Goal: Navigation & Orientation: Find specific page/section

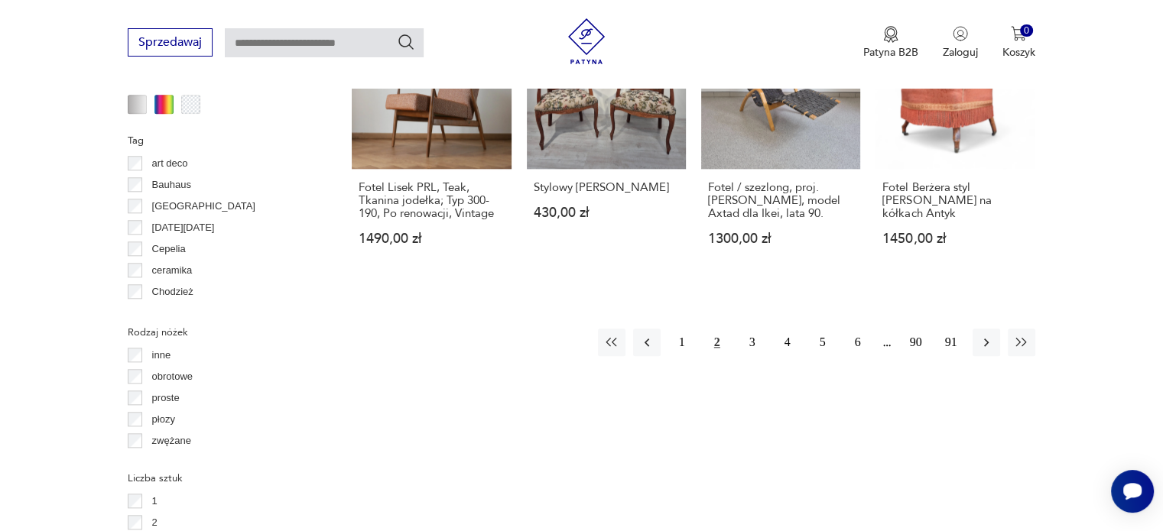
scroll to position [1604, 0]
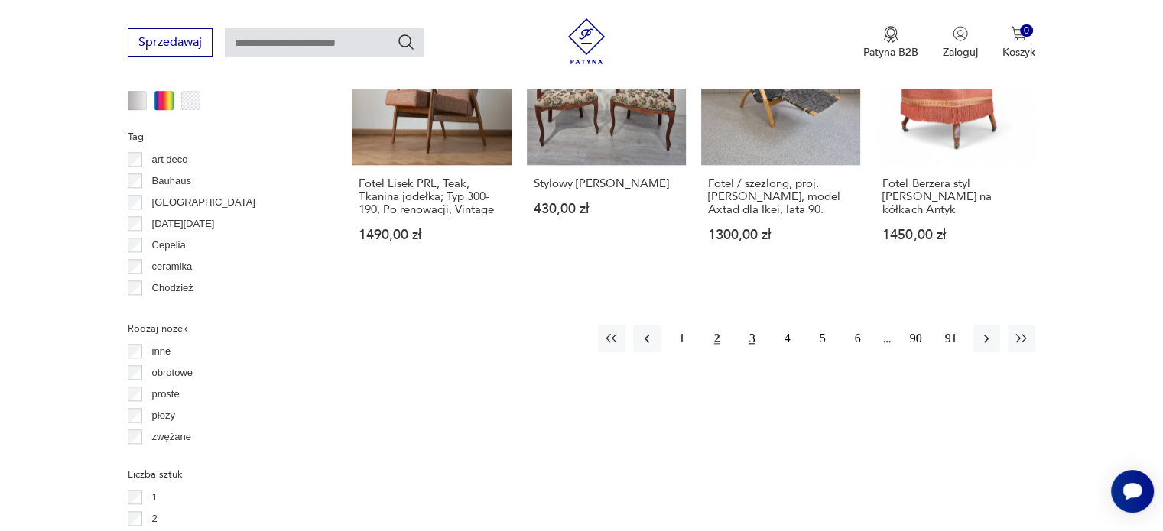
click at [752, 325] on button "3" at bounding box center [753, 339] width 28 height 28
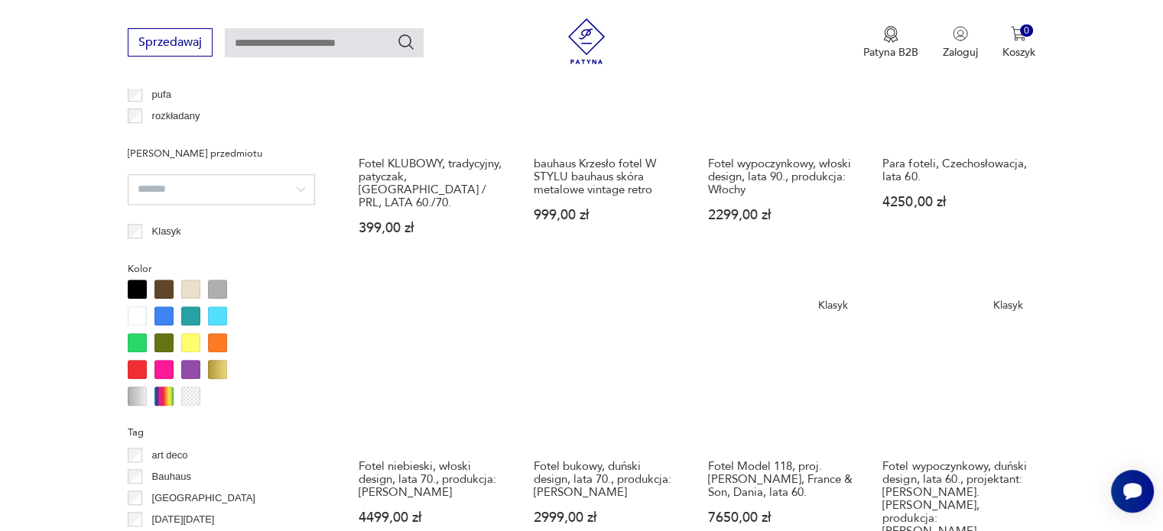
scroll to position [1382, 0]
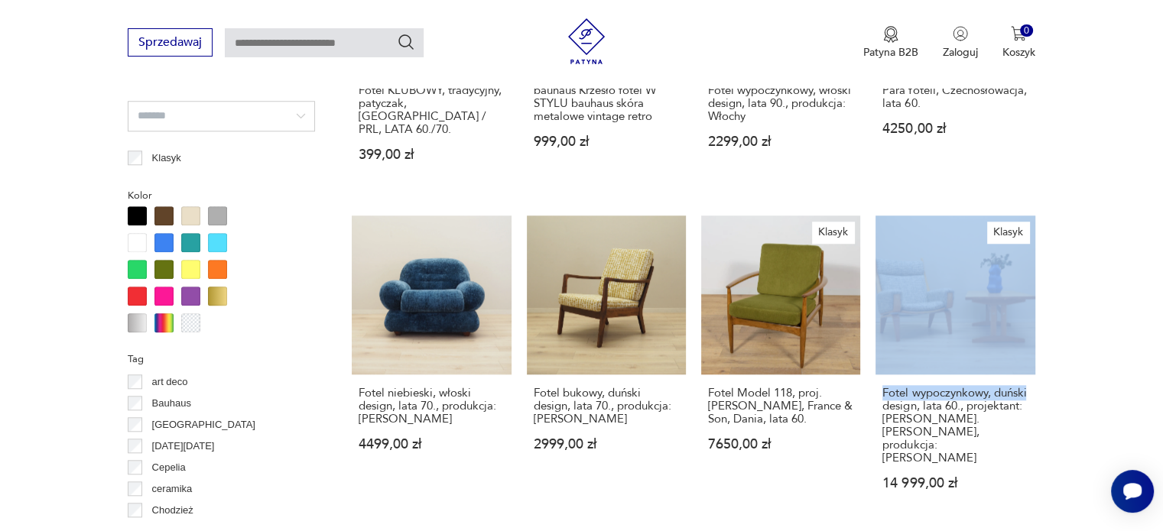
drag, startPoint x: 1160, startPoint y: 319, endPoint x: 1156, endPoint y: 359, distance: 39.9
click at [1156, 359] on section "Filtruj produkty Cena MIN MAX OK Promocja Datowanie OK Kraj pochodzenia Dania (…" at bounding box center [581, 228] width 1163 height 1947
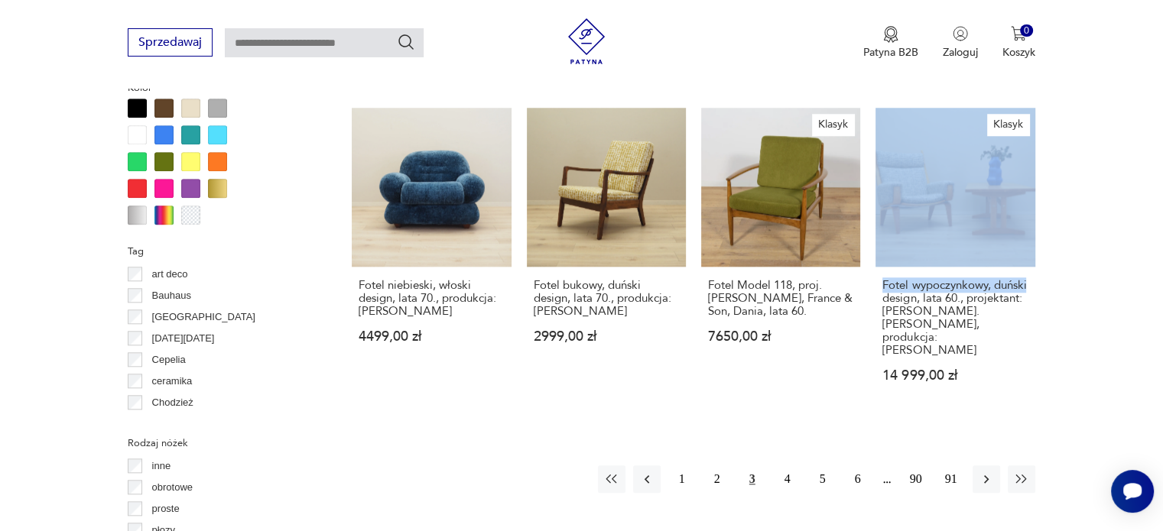
scroll to position [1493, 0]
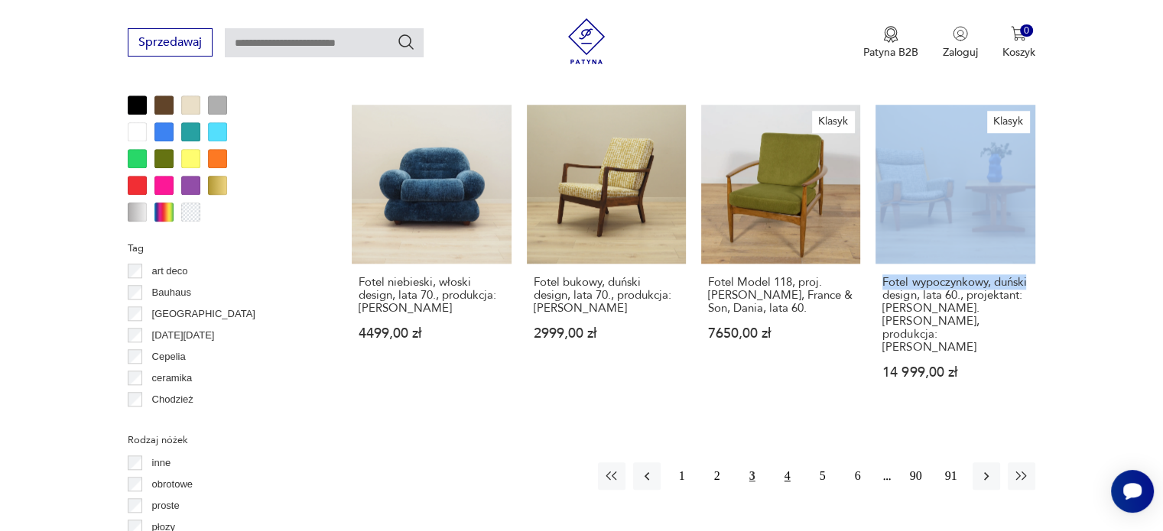
click at [785, 463] on button "4" at bounding box center [788, 477] width 28 height 28
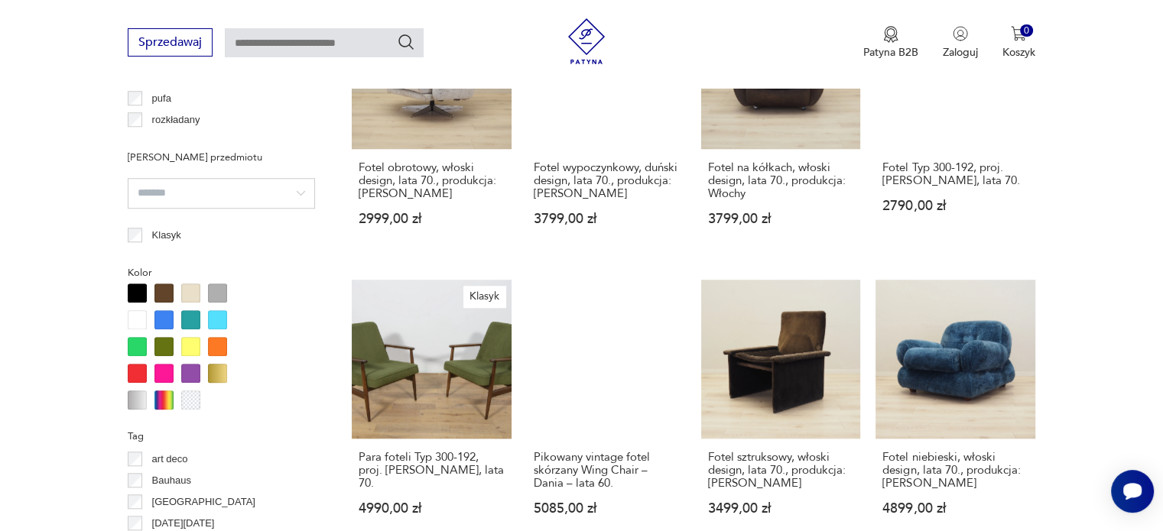
scroll to position [1323, 0]
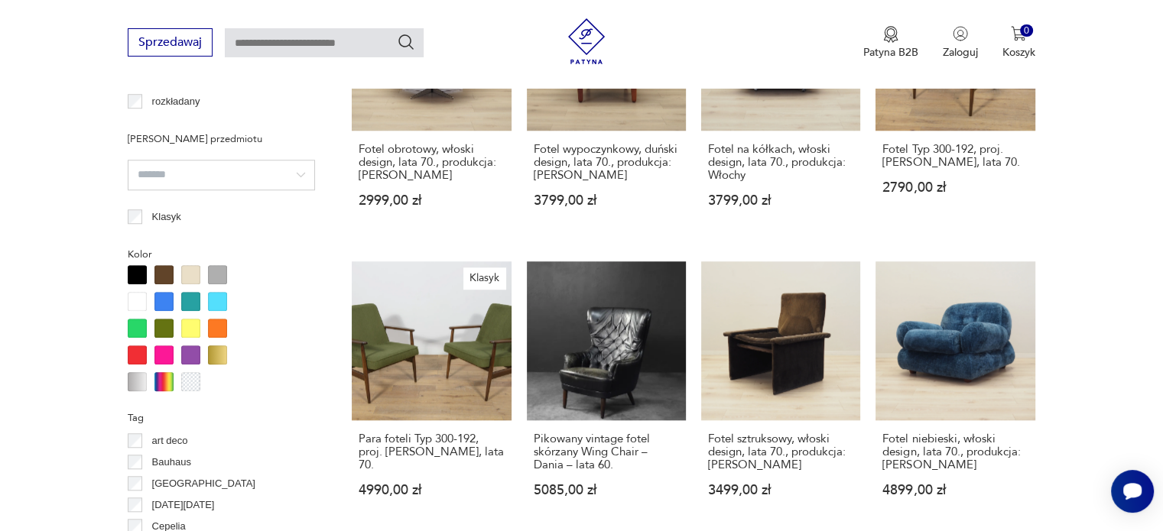
click at [196, 269] on div at bounding box center [190, 274] width 19 height 19
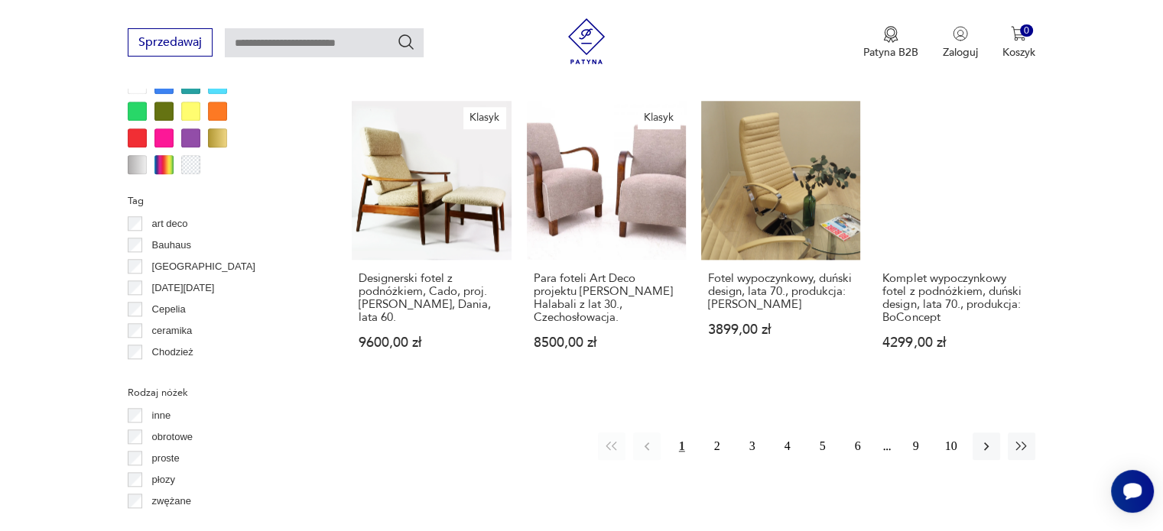
scroll to position [1561, 0]
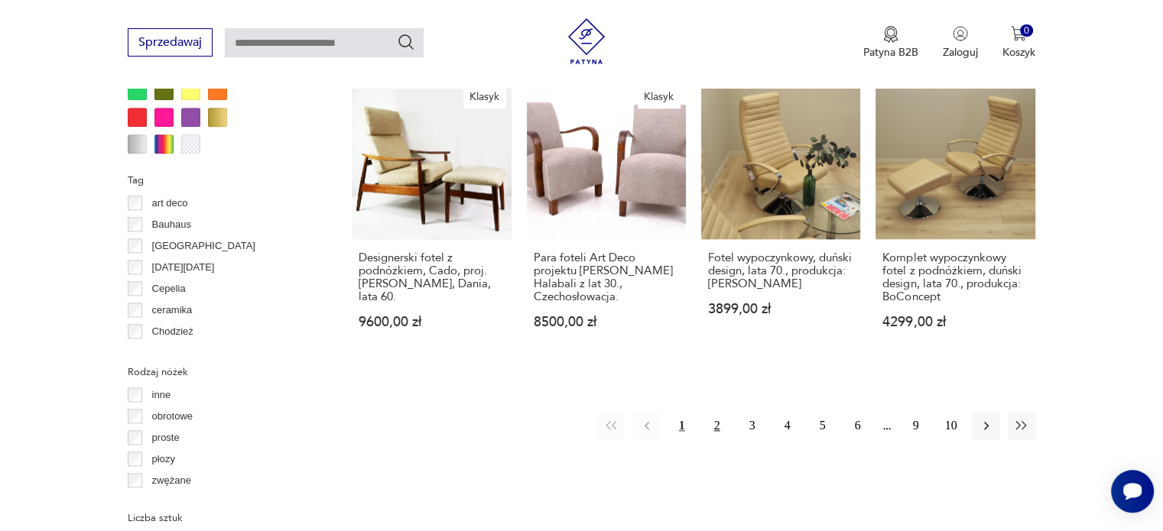
click at [716, 412] on button "2" at bounding box center [717, 426] width 28 height 28
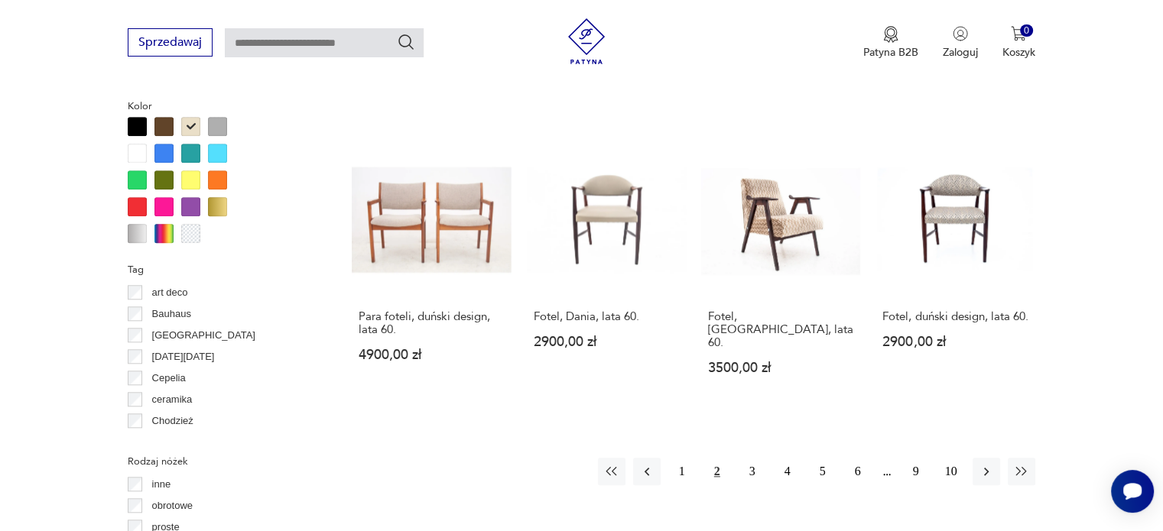
scroll to position [1483, 0]
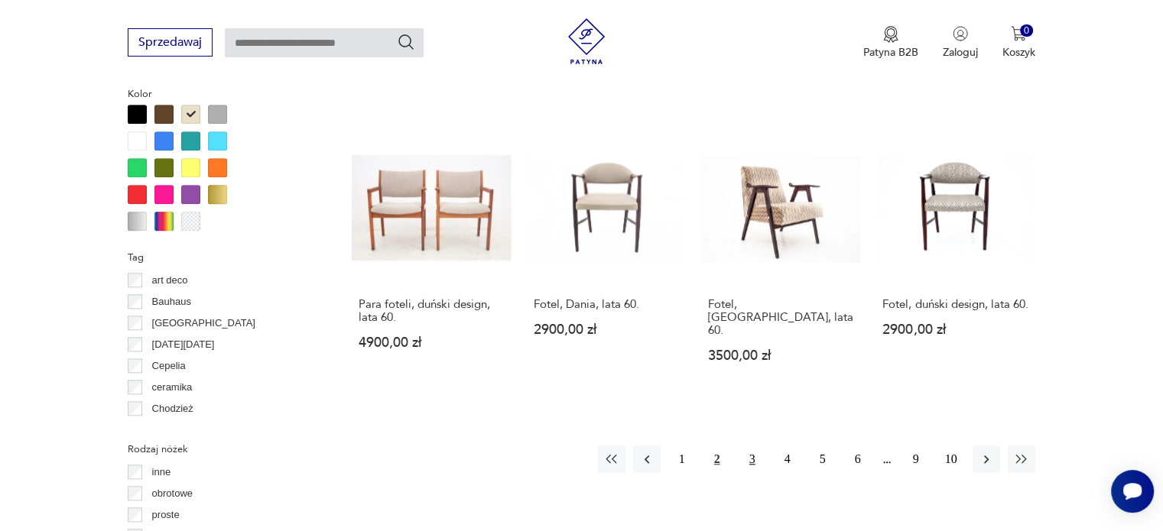
click at [756, 446] on button "3" at bounding box center [753, 460] width 28 height 28
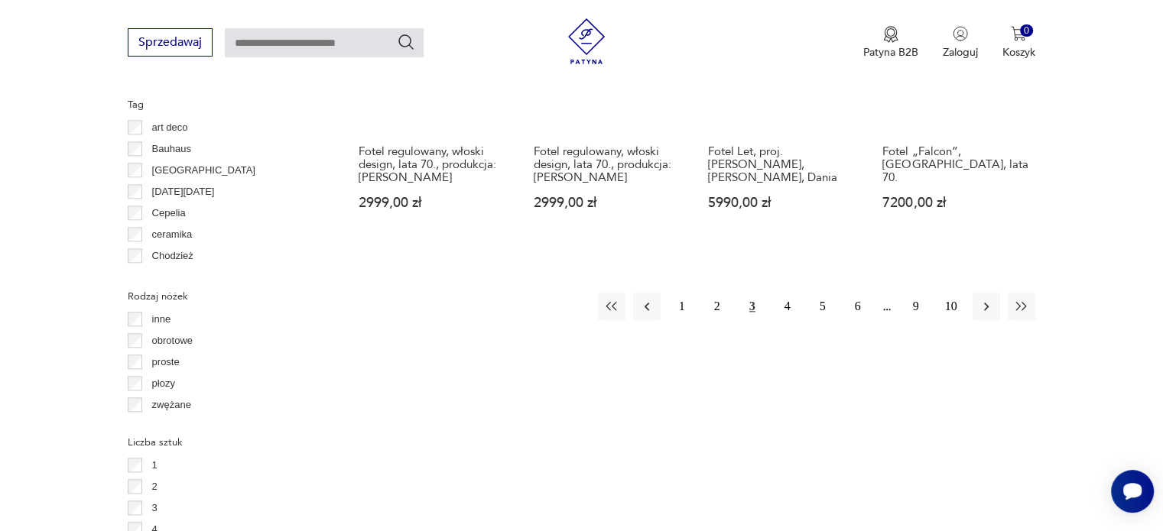
scroll to position [1640, 0]
